Goal: Information Seeking & Learning: Learn about a topic

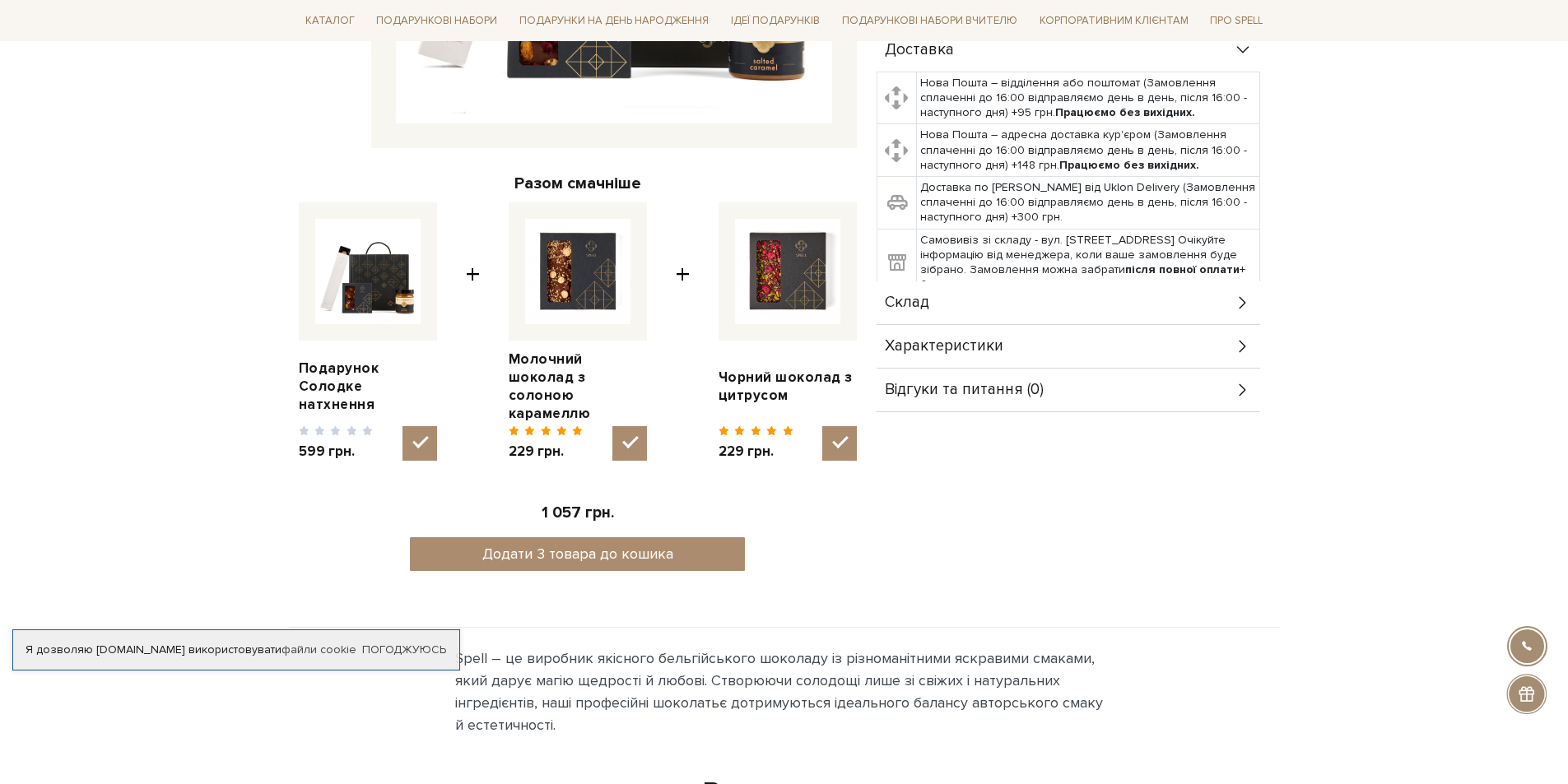
scroll to position [412, 0]
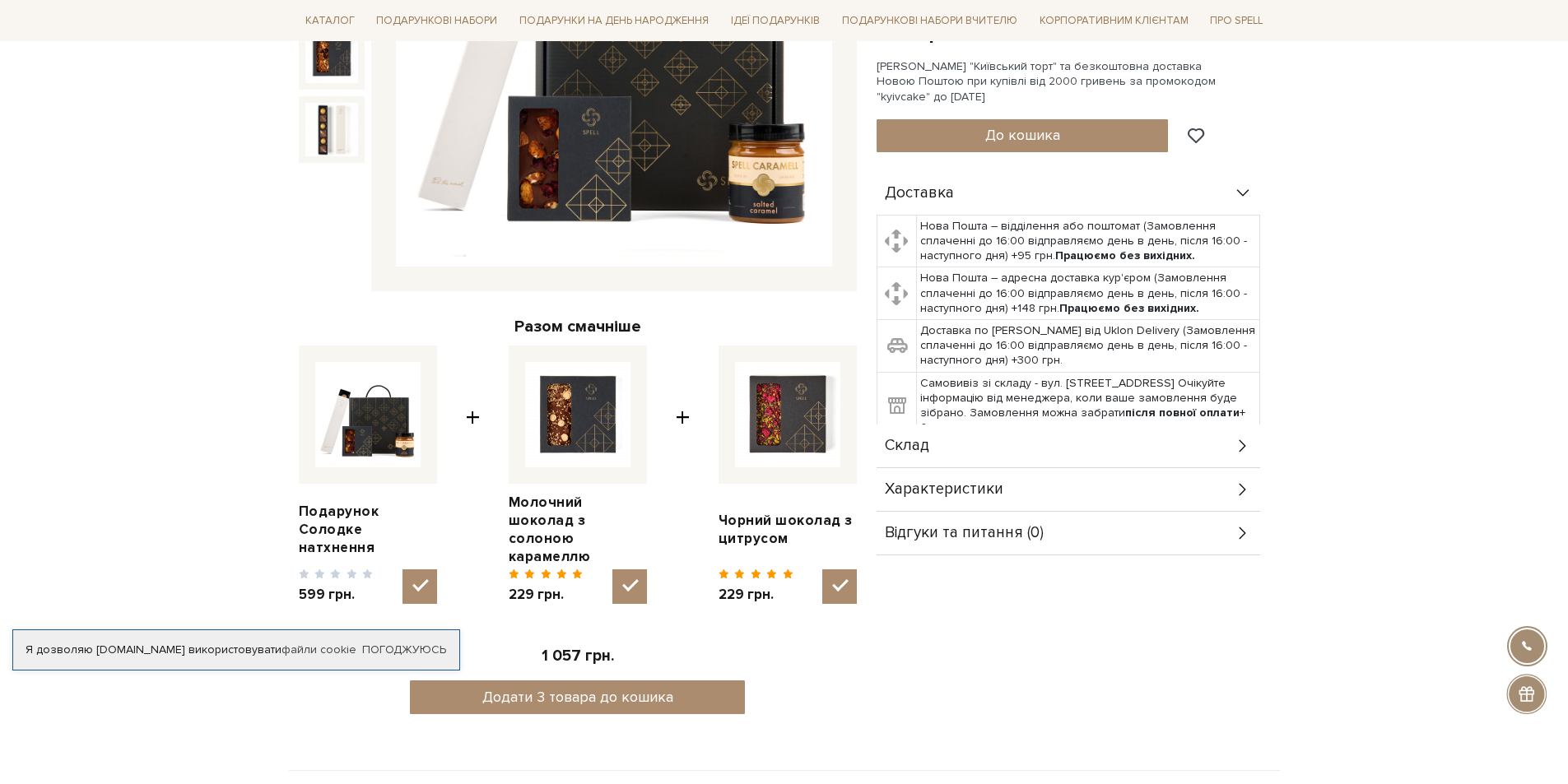
click at [981, 425] on div "Склад" at bounding box center [1068, 446] width 383 height 43
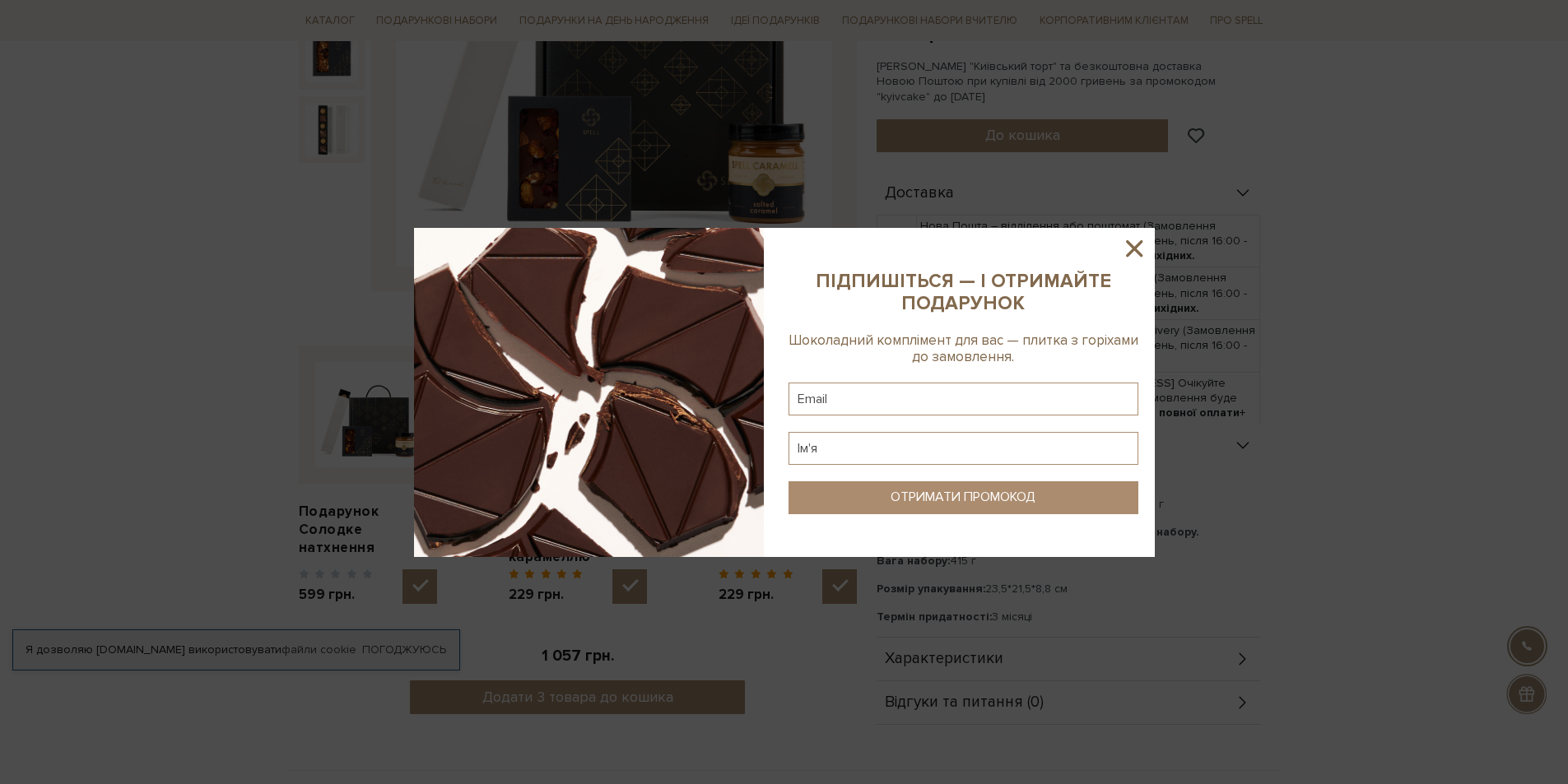
click at [1134, 242] on icon at bounding box center [1135, 248] width 28 height 28
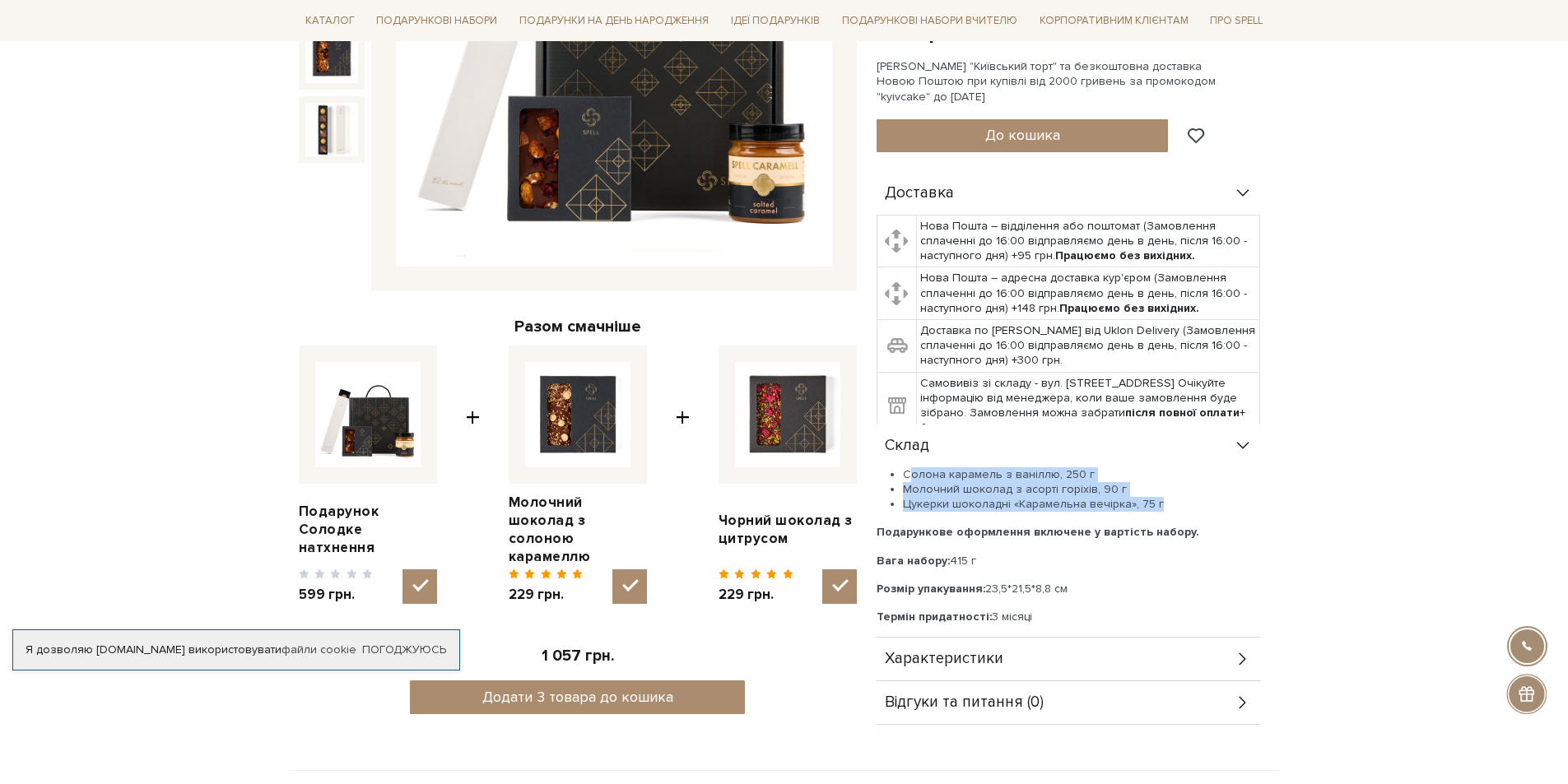
drag, startPoint x: 903, startPoint y: 458, endPoint x: 1174, endPoint y: 490, distance: 272.9
click at [1174, 490] on ul "Солона карамель з ваніллю, 250 г Молочний шоколад з асорті горіхів, 90 г Цукерк…" at bounding box center [1068, 490] width 383 height 45
copy ul "Солона карамель з ваніллю, 250 г Молочний шоколад з асорті горіхів, 90 г Цукерк…"
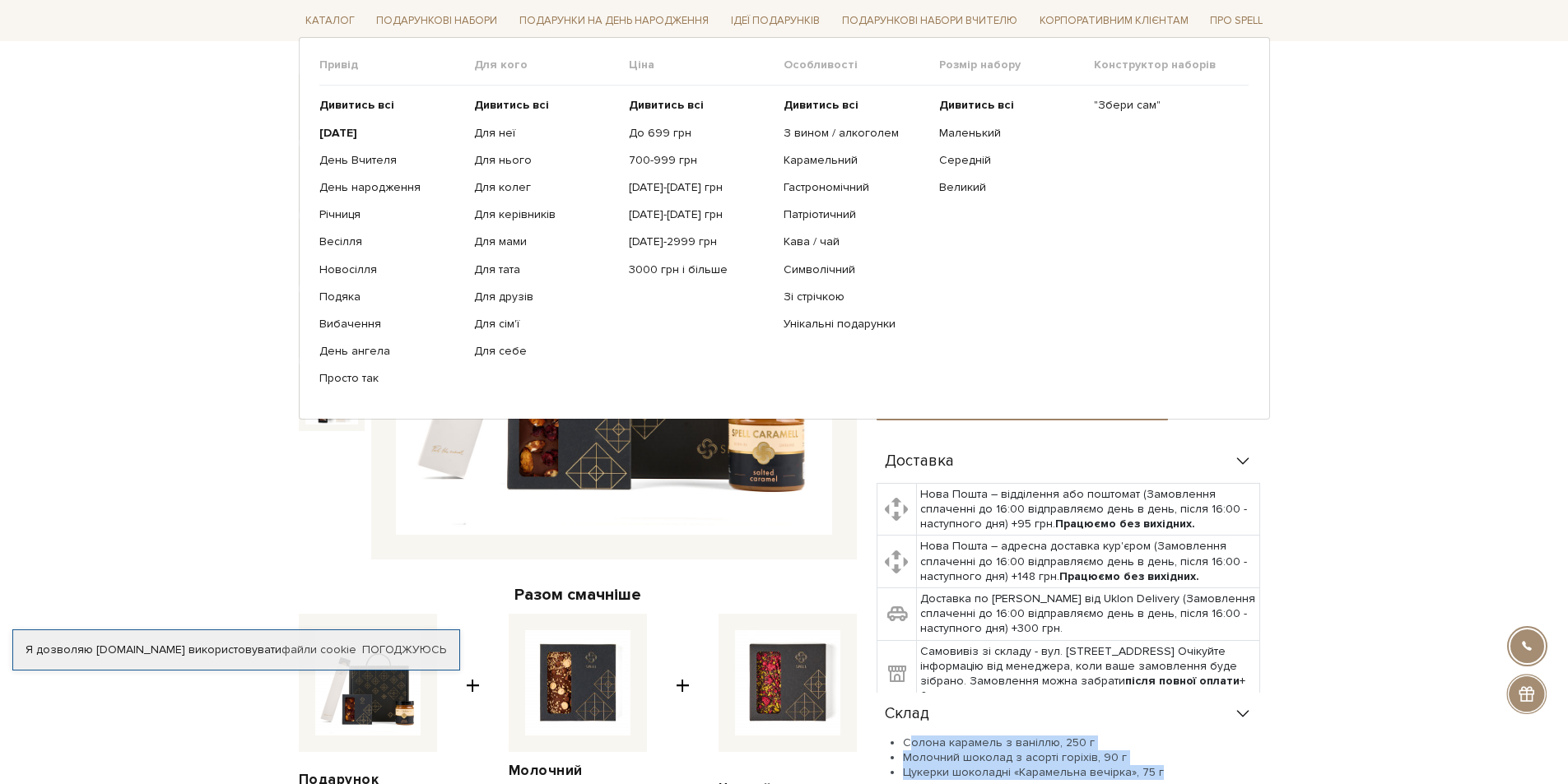
scroll to position [82, 0]
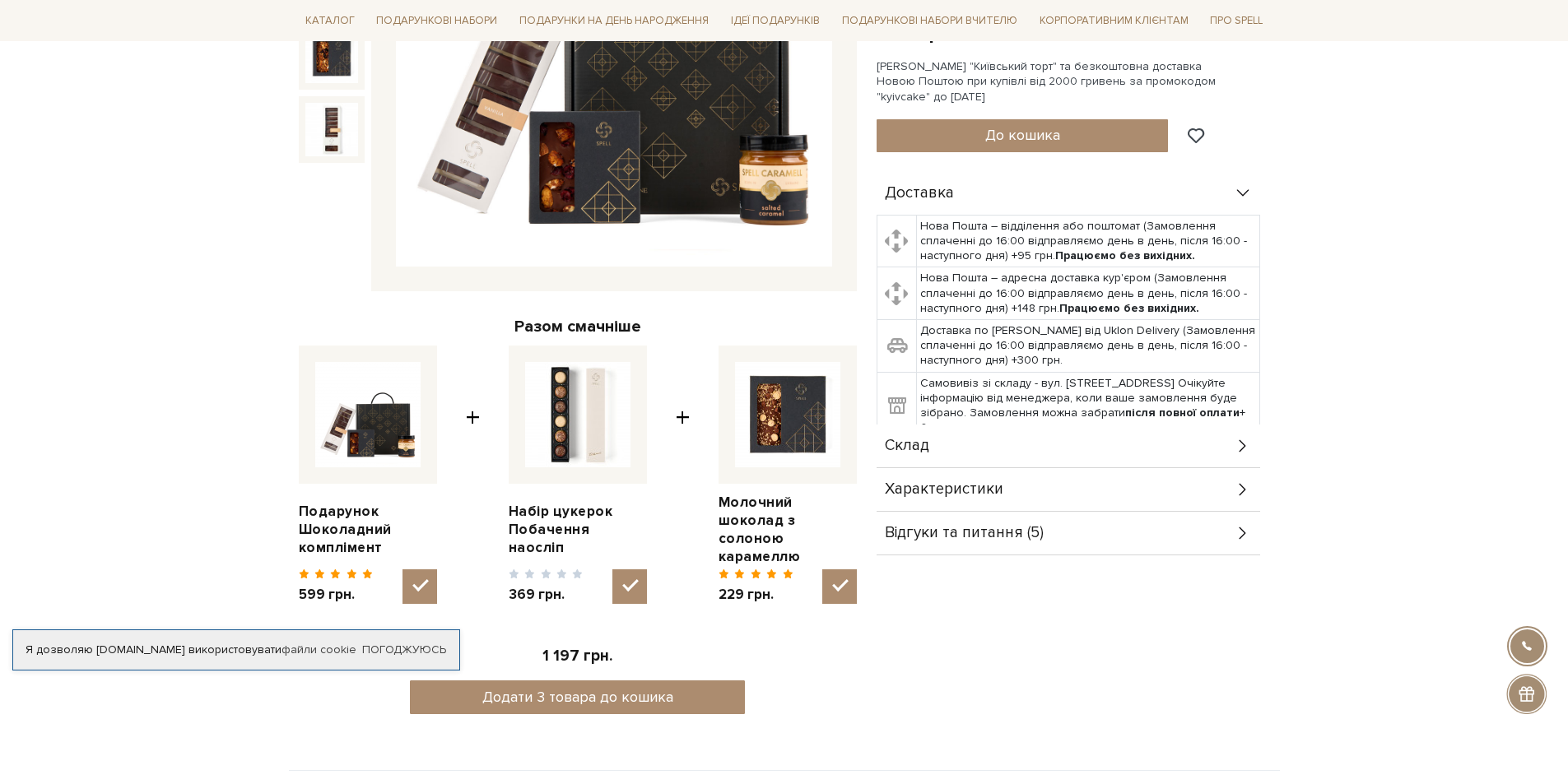
click at [961, 443] on div "Склад" at bounding box center [1068, 446] width 383 height 43
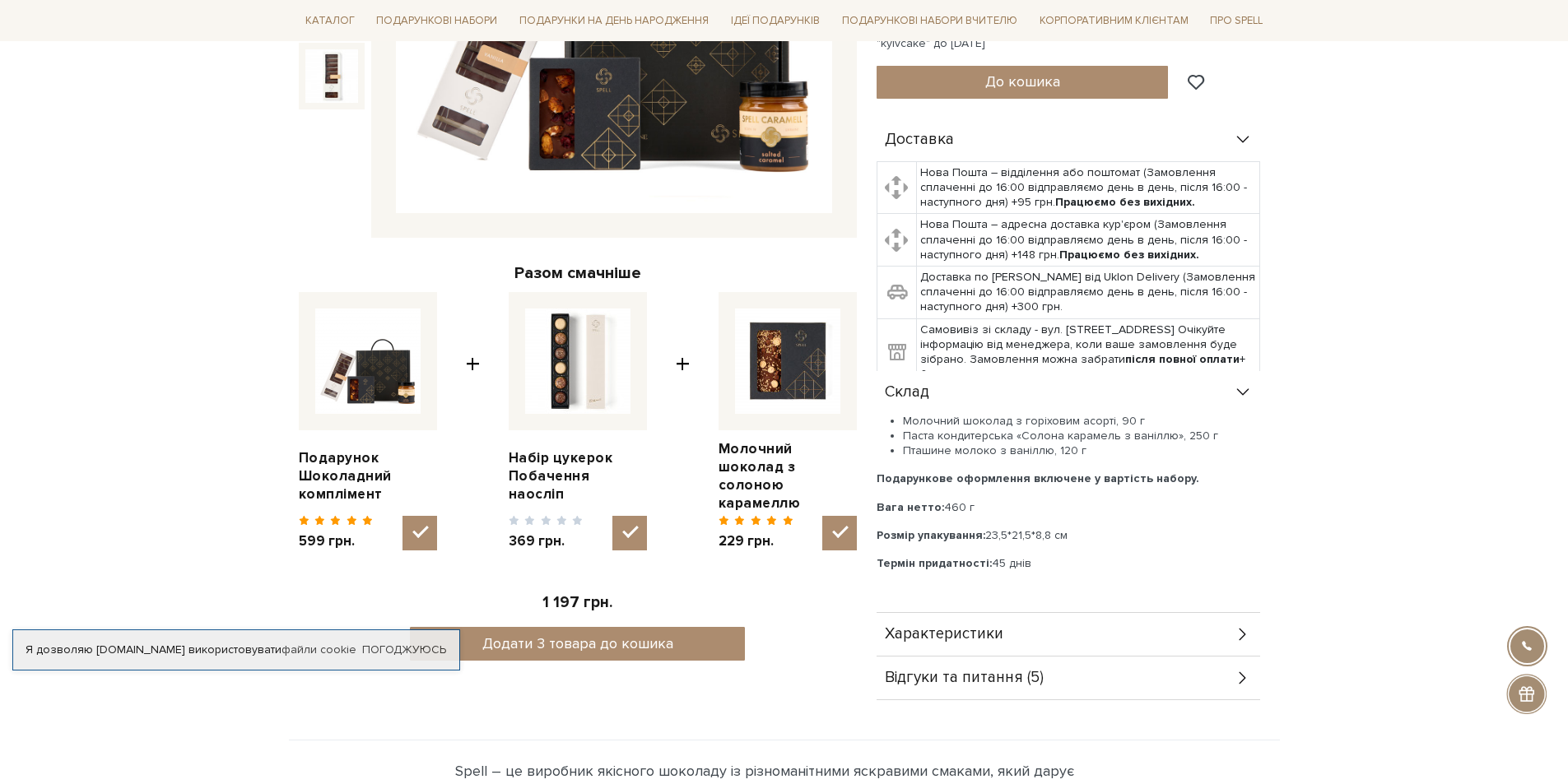
scroll to position [494, 0]
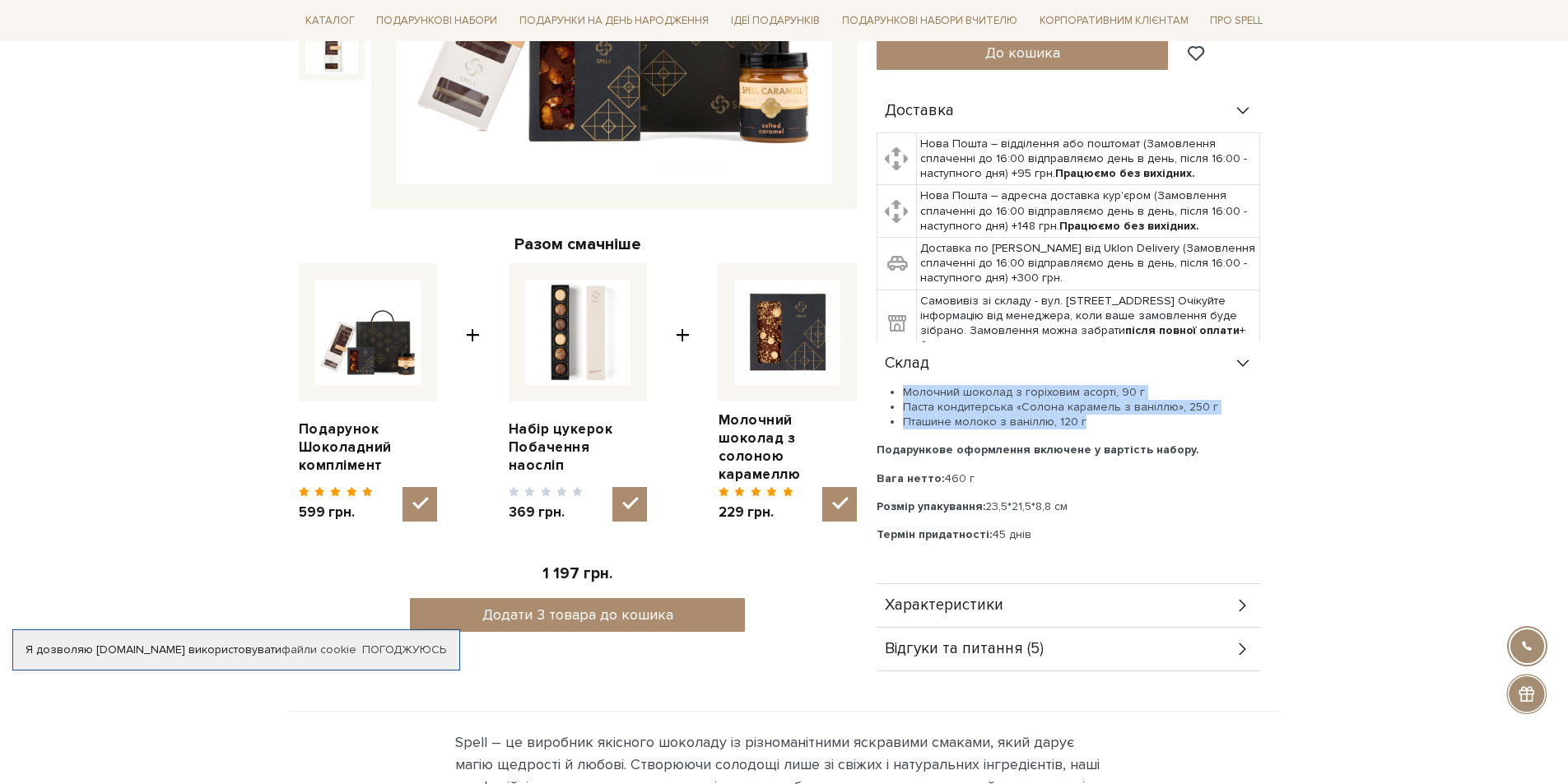
drag, startPoint x: 903, startPoint y: 391, endPoint x: 1141, endPoint y: 429, distance: 241.0
click at [1141, 429] on ul "Молочний шоколад з горіховим асорті, 90 г Паста кондитерська «Солона карамель з…" at bounding box center [1068, 407] width 383 height 45
copy ul "Молочний шоколад з горіховим асорті, 90 г Паста кондитерська «Солона карамель з…"
